Goal: Transaction & Acquisition: Obtain resource

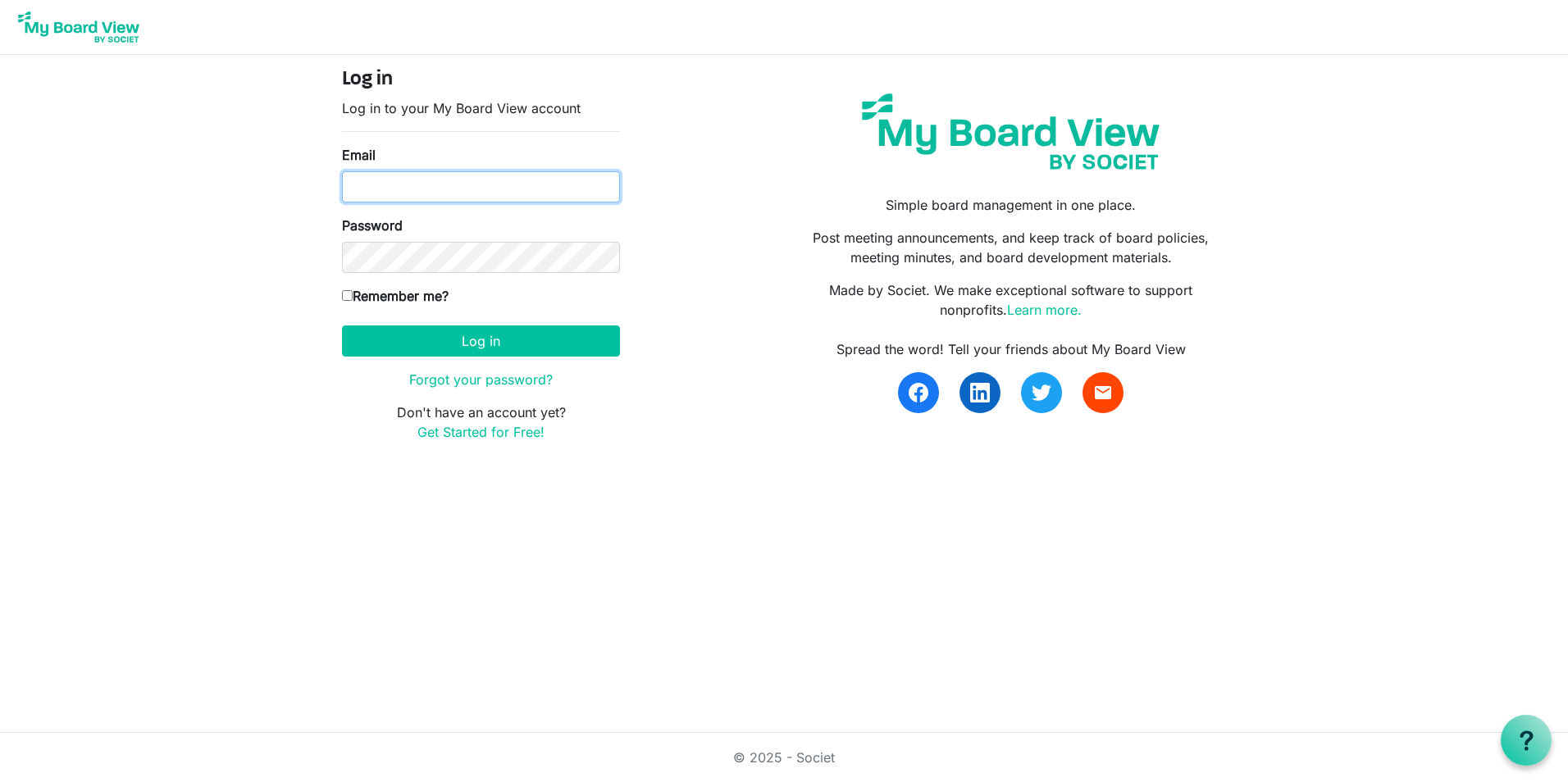
click at [404, 198] on input "Email" at bounding box center [481, 187] width 278 height 31
type input "[PERSON_NAME][EMAIL_ADDRESS][DOMAIN_NAME]"
click at [348, 298] on input "Remember me?" at bounding box center [348, 295] width 11 height 11
checkbox input "true"
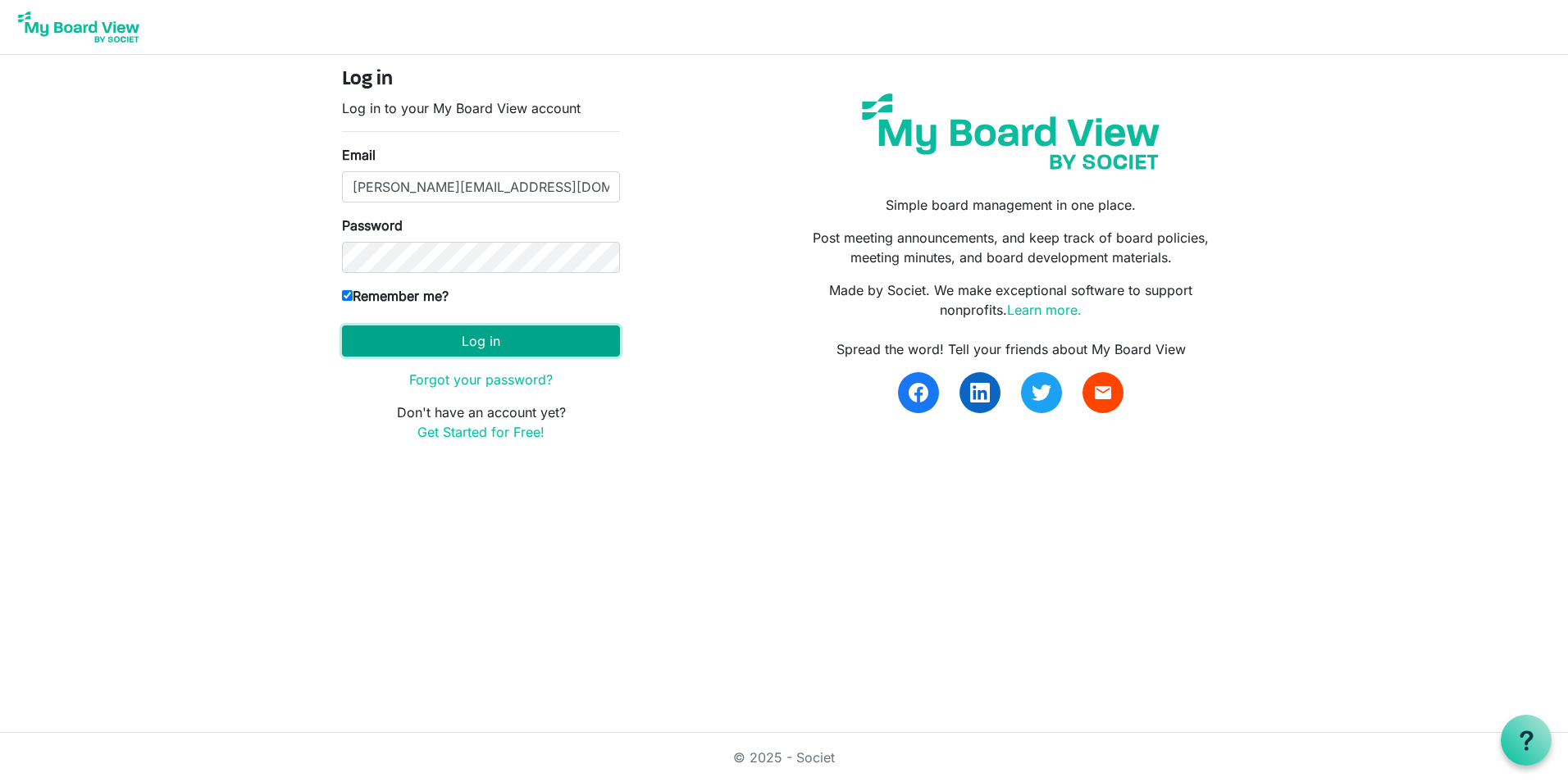
click at [468, 346] on button "Log in" at bounding box center [481, 341] width 278 height 31
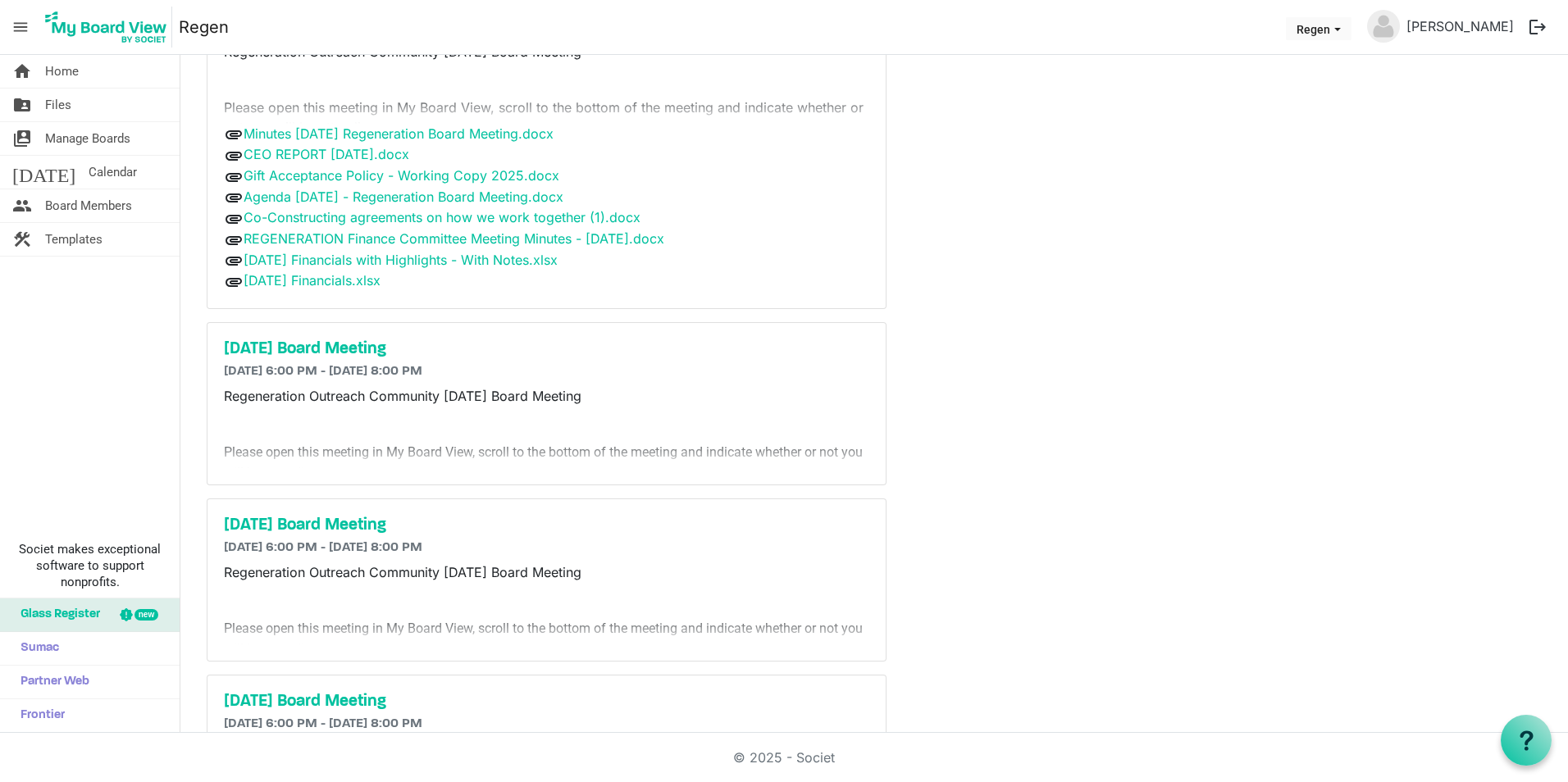
click at [896, 364] on div "Meetings Archive September 2025 Board Meeting 9/29/2025 6:00 PM - 9/29/2025 8:0…" at bounding box center [540, 466] width 718 height 1124
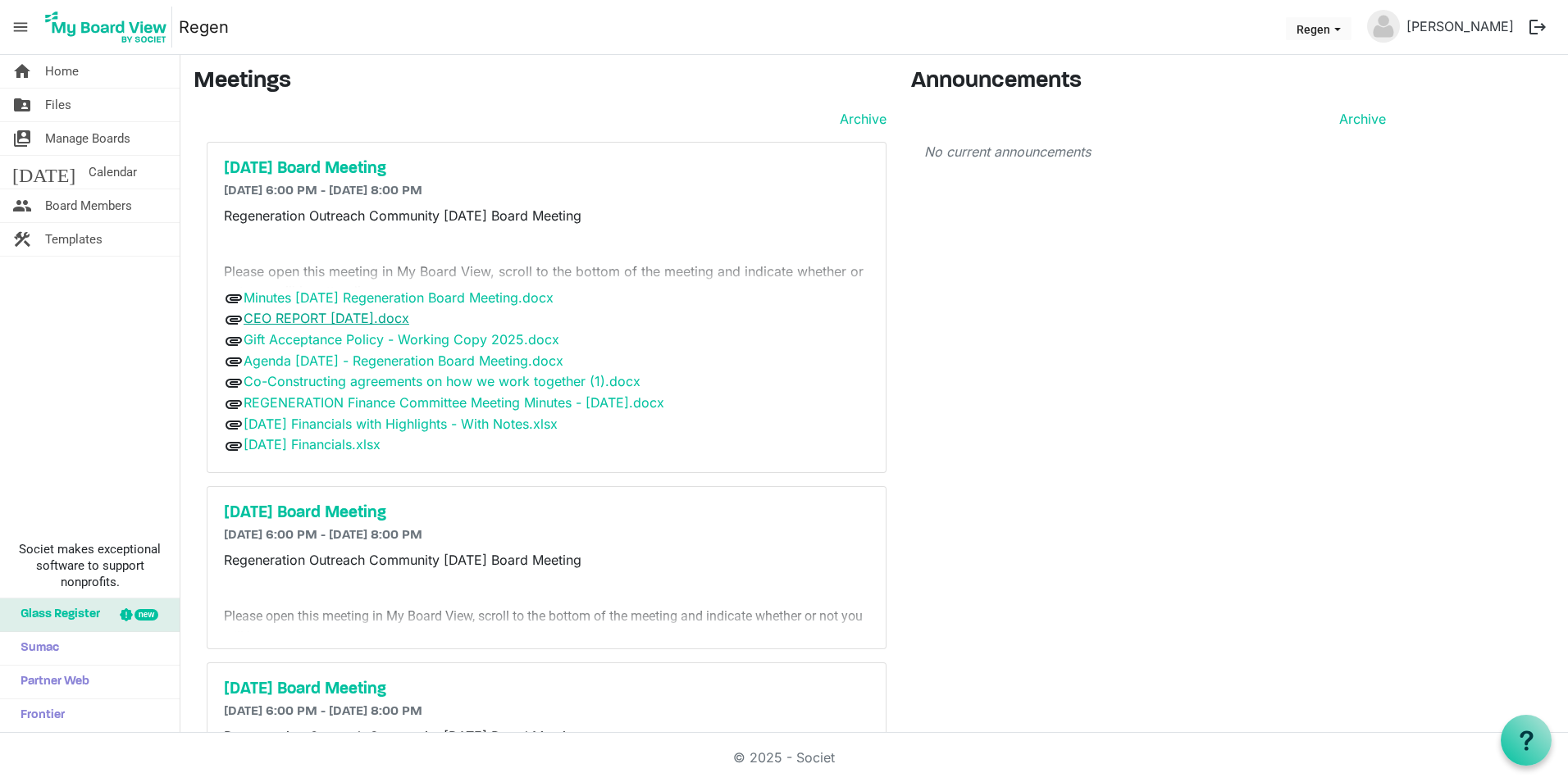
click at [328, 315] on link "CEO REPORT September 16, 2025.docx" at bounding box center [326, 318] width 165 height 17
drag, startPoint x: 456, startPoint y: 340, endPoint x: 605, endPoint y: 380, distance: 154.3
click at [456, 340] on link "Gift Acceptance Policy - Working Copy 2025.docx" at bounding box center [401, 339] width 316 height 17
click at [324, 357] on link "Agenda 2025-09-29 - Regeneration Board Meeting.docx" at bounding box center [403, 361] width 319 height 17
click at [337, 424] on link "Aug 2025 Financials with Highlights - With Notes.xlsx" at bounding box center [400, 424] width 314 height 17
